Goal: Navigation & Orientation: Find specific page/section

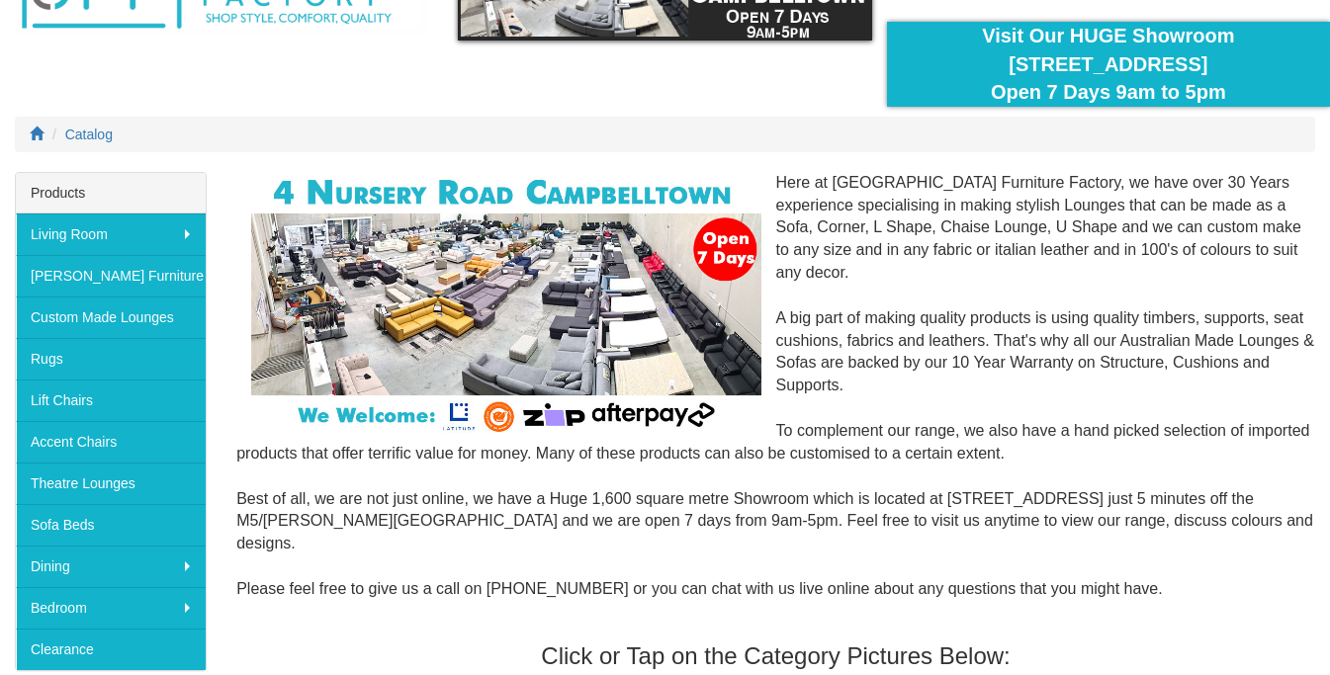
scroll to position [202, 0]
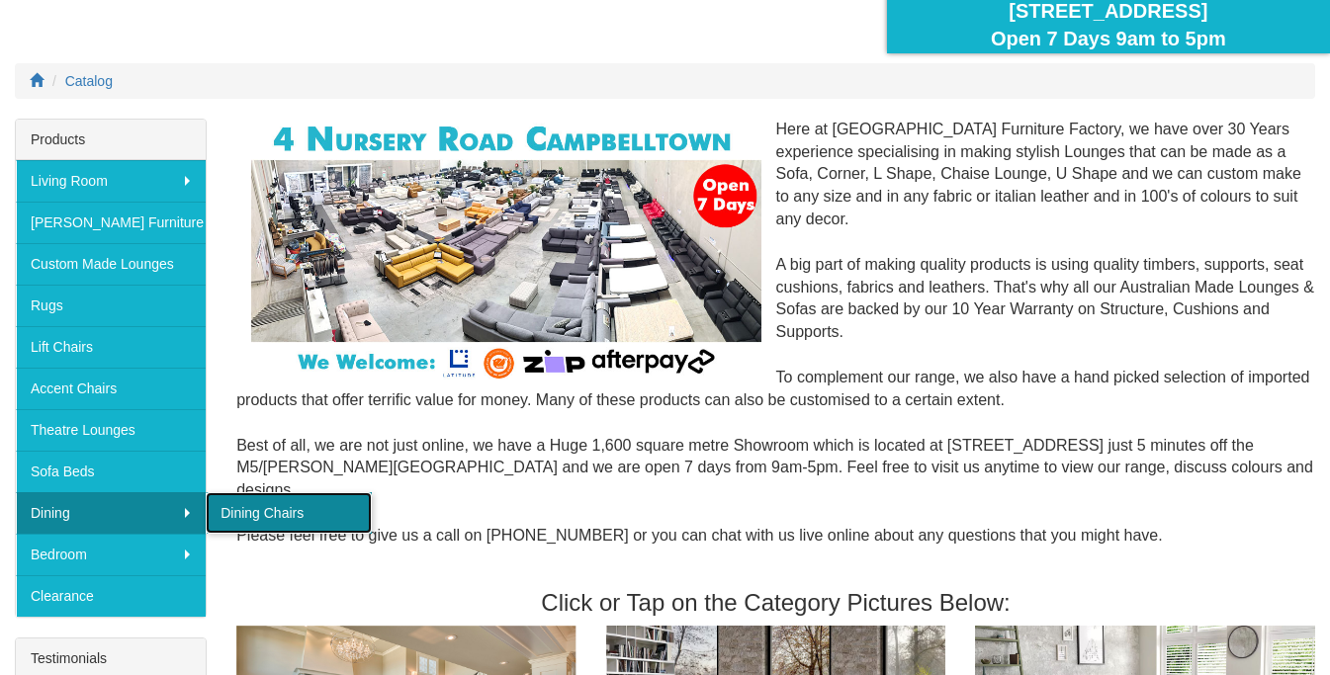
click at [279, 512] on link "Dining Chairs" at bounding box center [289, 513] width 166 height 42
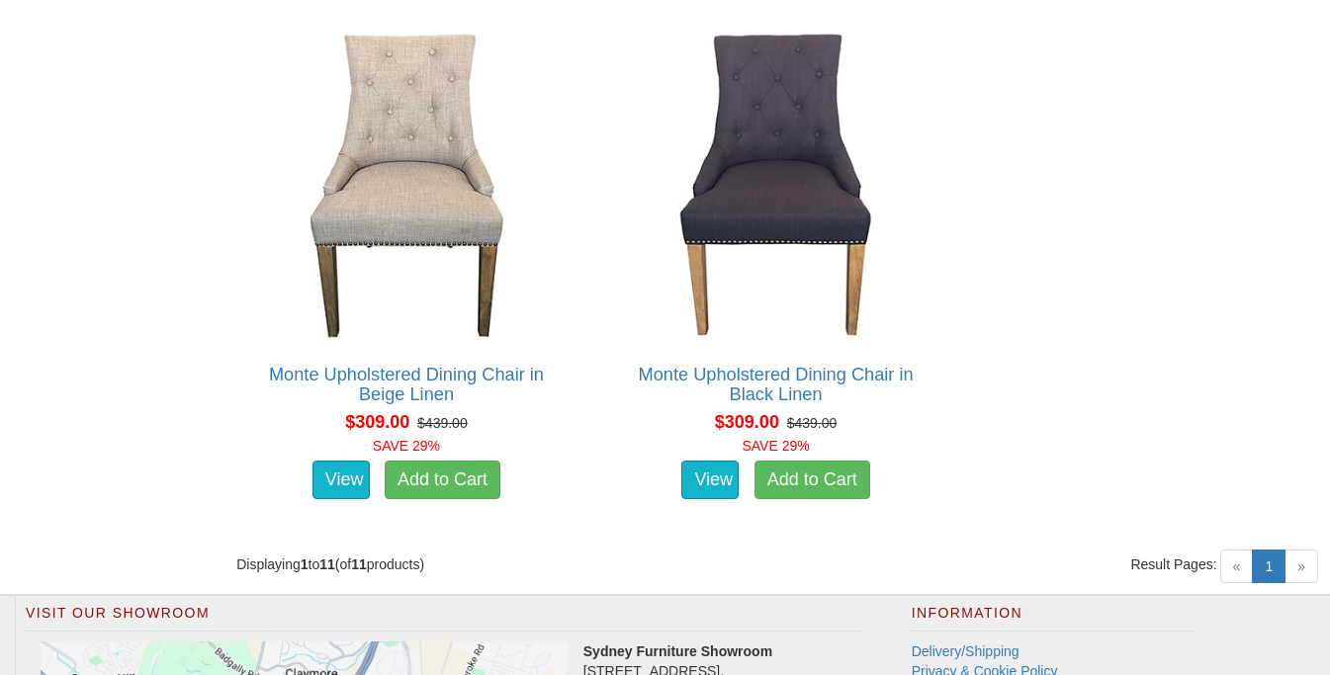
scroll to position [2539, 0]
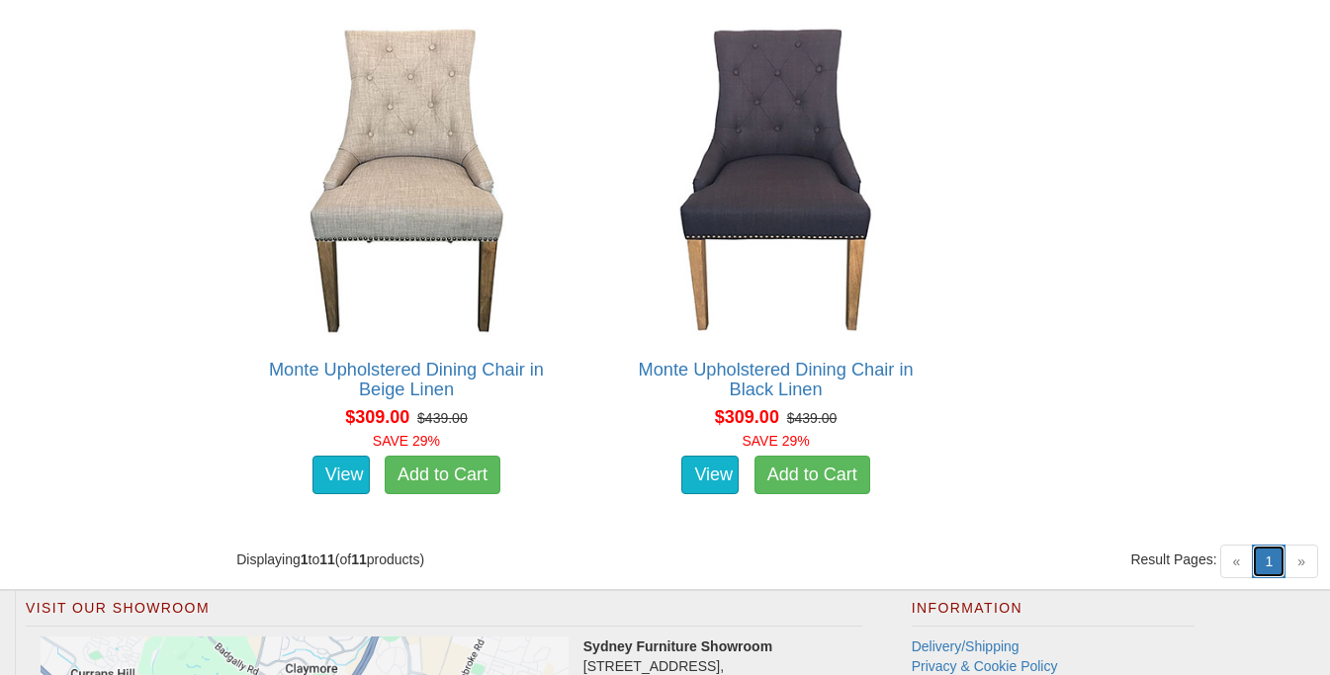
click at [1266, 567] on link "1 (current)" at bounding box center [1268, 562] width 34 height 34
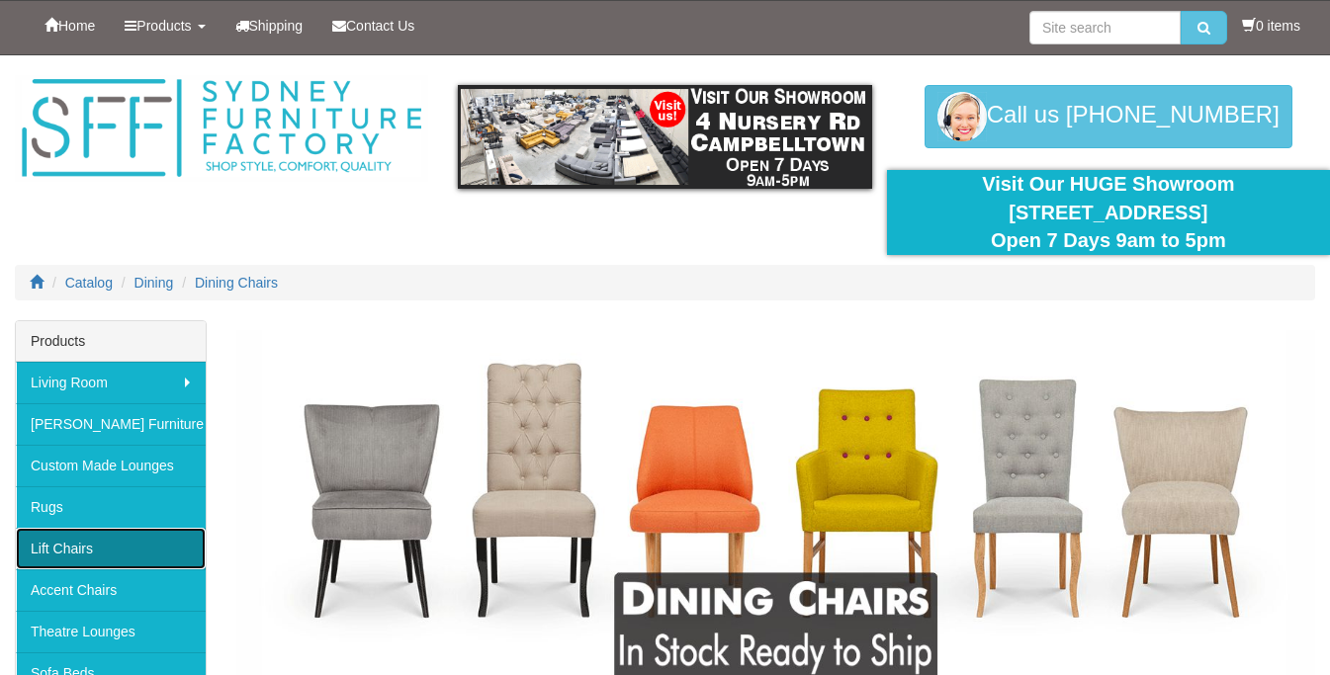
click at [74, 552] on link "Lift Chairs" at bounding box center [111, 549] width 190 height 42
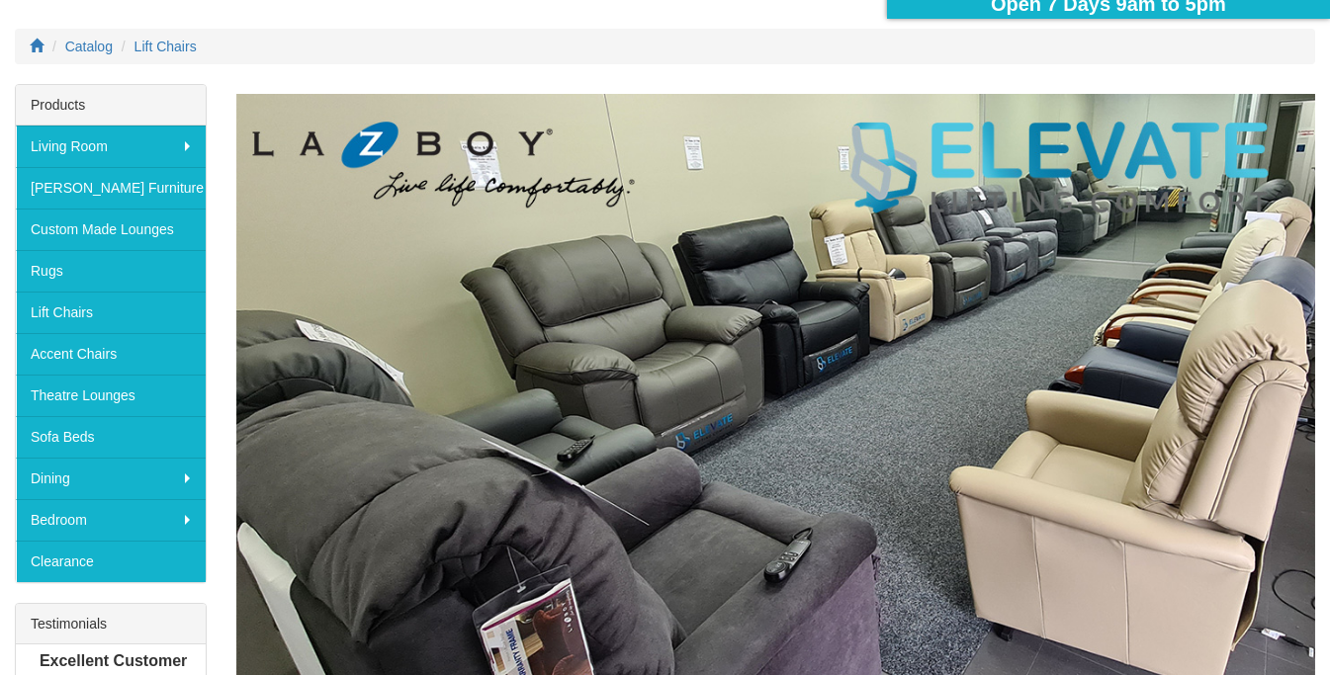
scroll to position [269, 0]
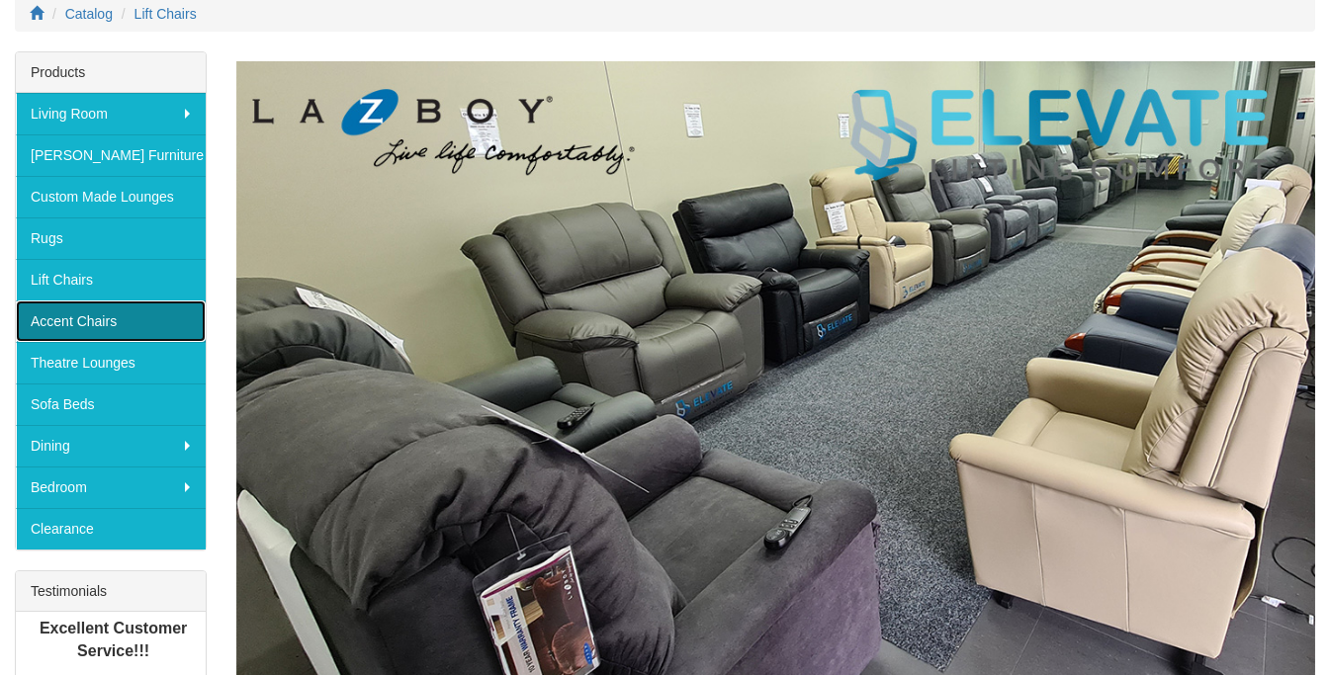
click at [114, 319] on link "Accent Chairs" at bounding box center [111, 322] width 190 height 42
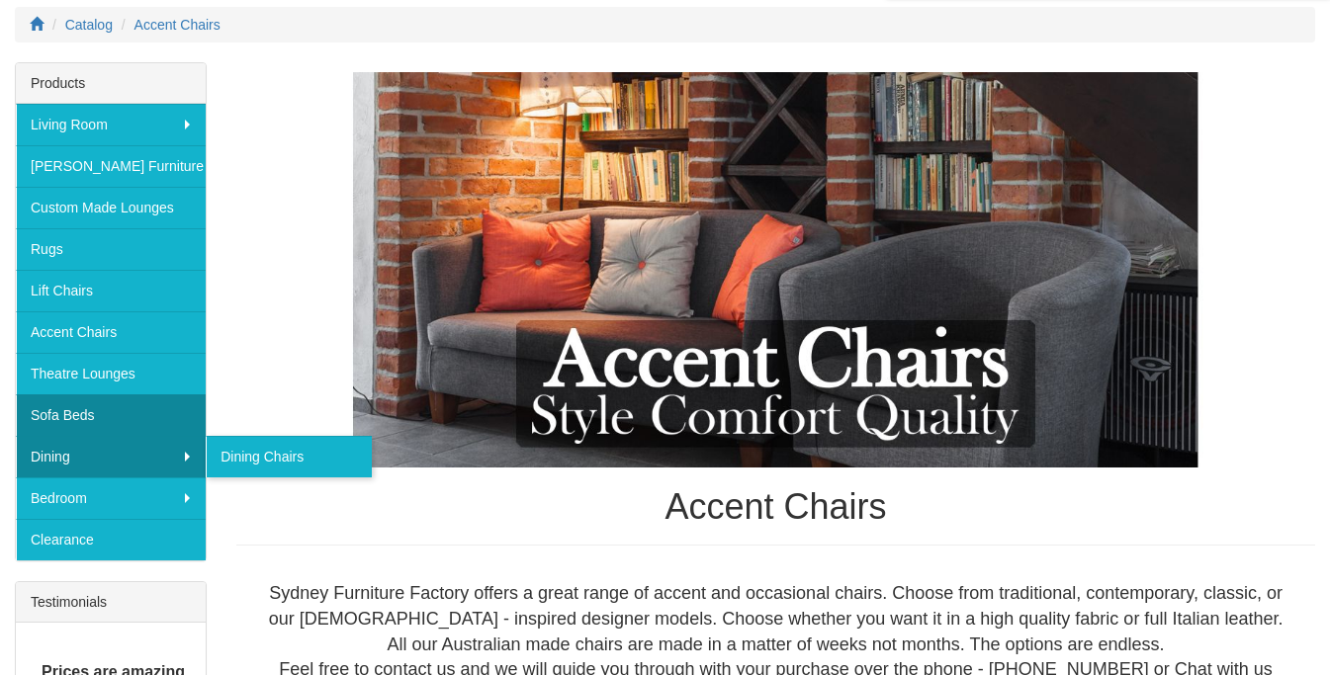
scroll to position [254, 0]
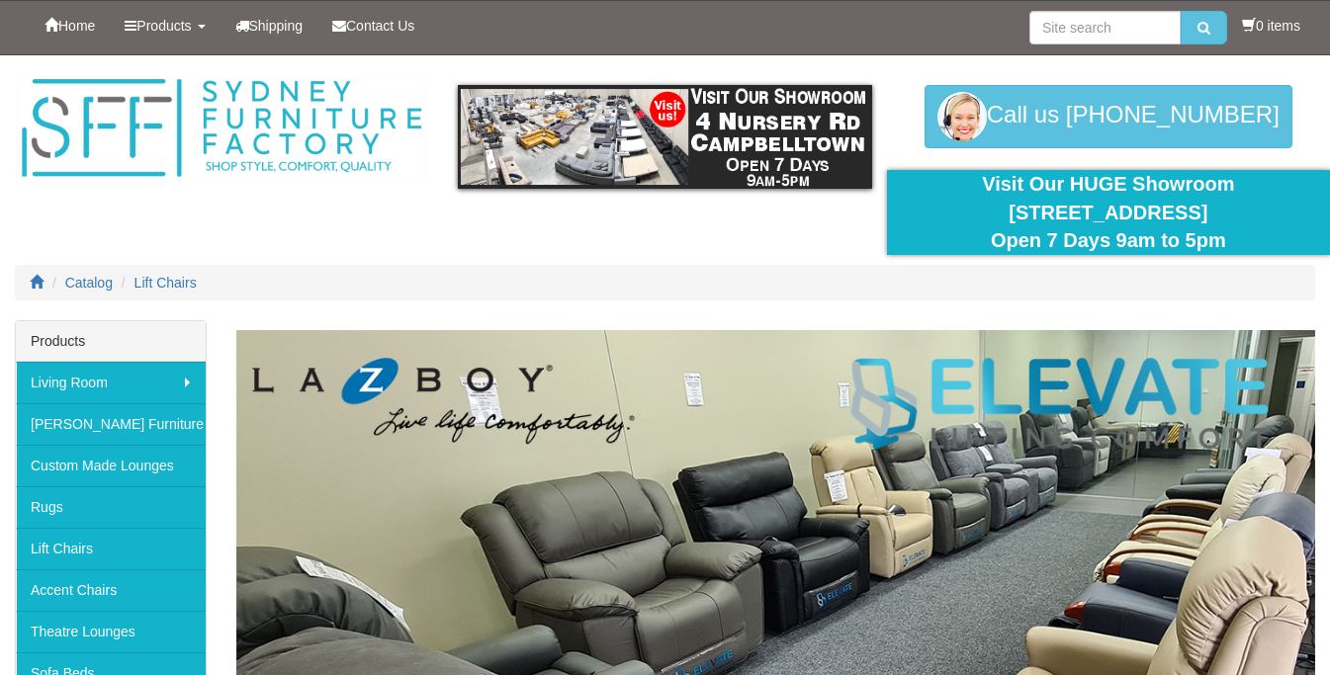
scroll to position [269, 0]
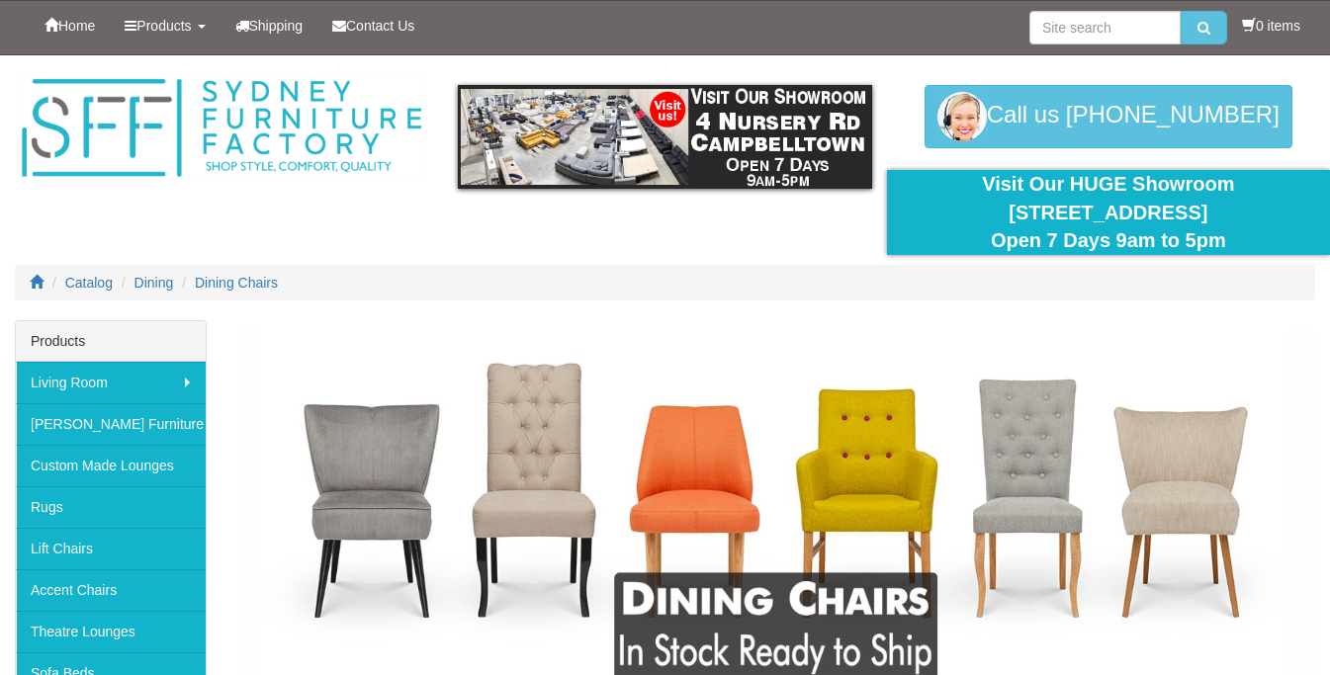
scroll to position [16, 0]
